Goal: Navigation & Orientation: Go to known website

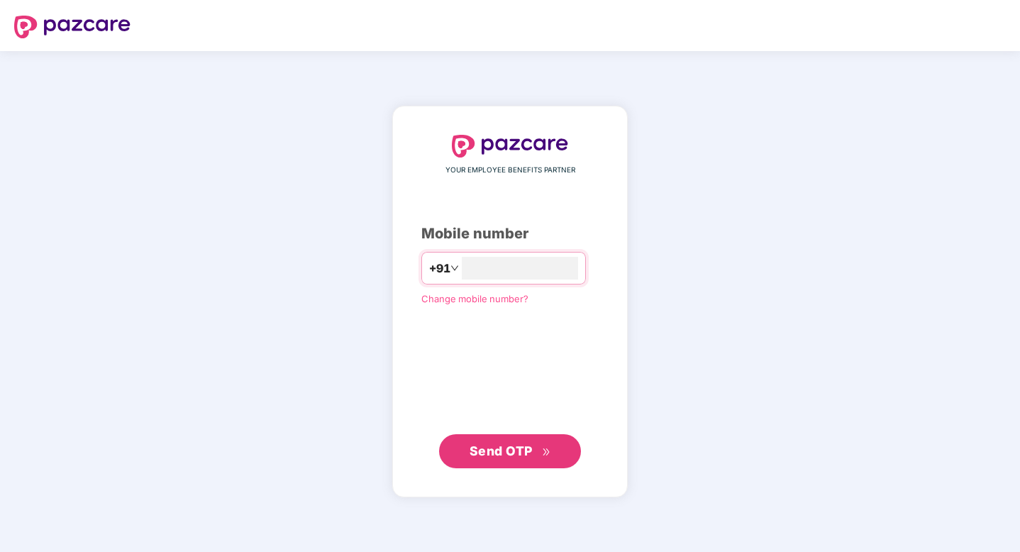
type input "**********"
click at [492, 460] on button "Send OTP" at bounding box center [510, 451] width 142 height 34
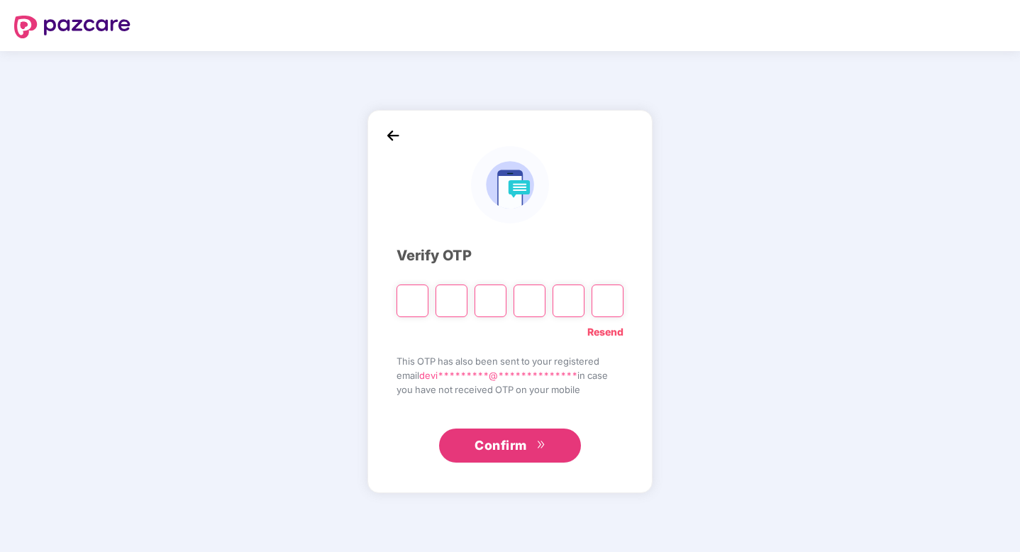
type input "*"
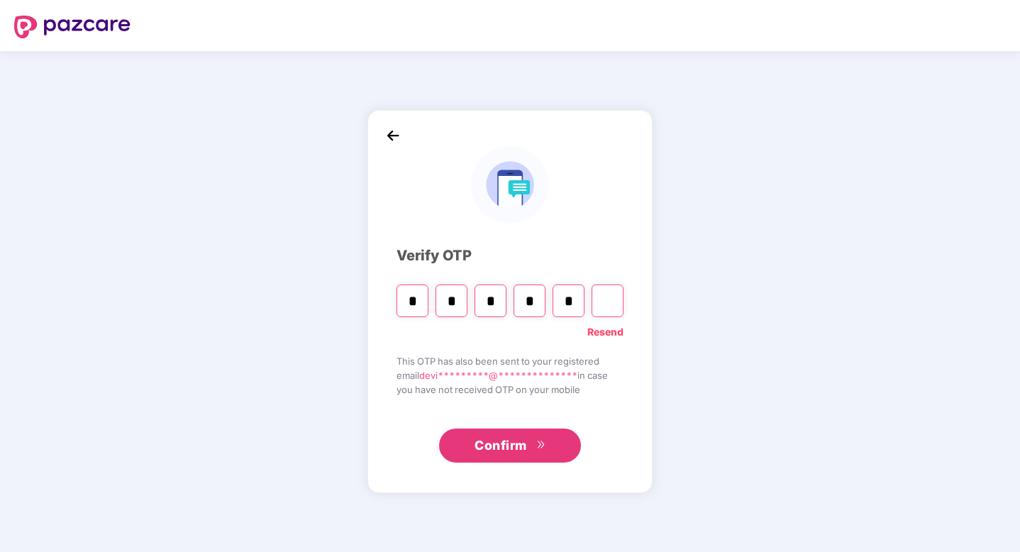
type input "*"
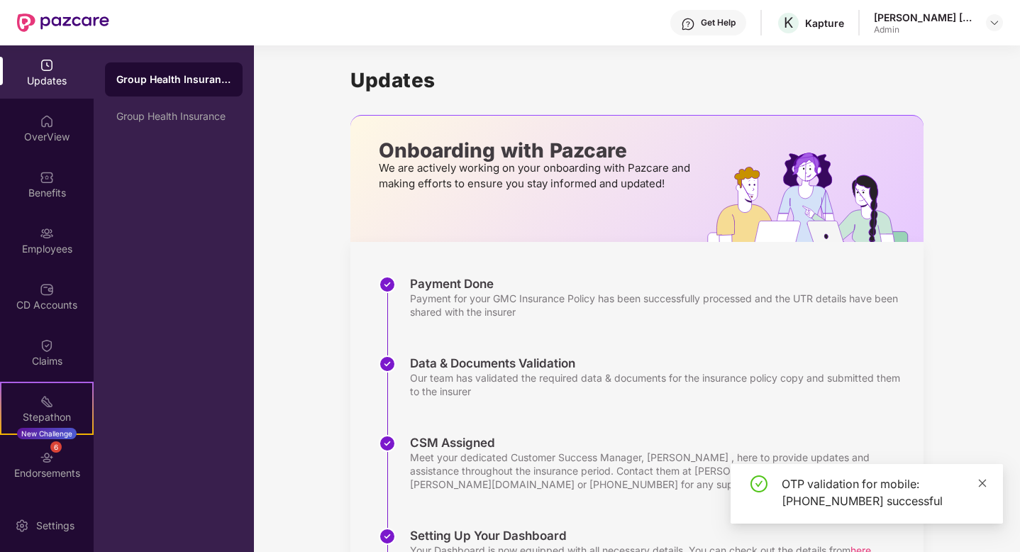
click at [982, 483] on icon "close" at bounding box center [983, 483] width 8 height 8
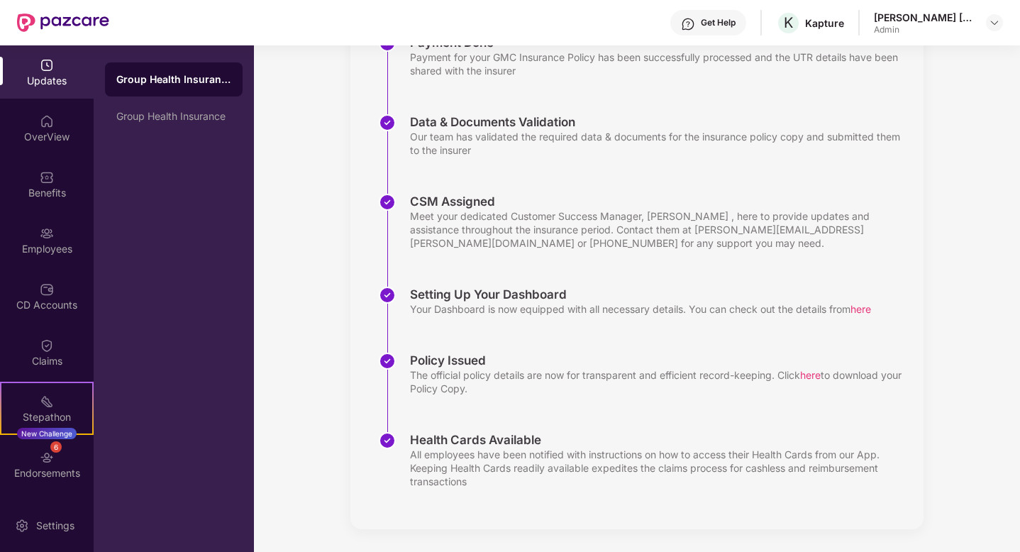
scroll to position [33, 0]
